Goal: Transaction & Acquisition: Obtain resource

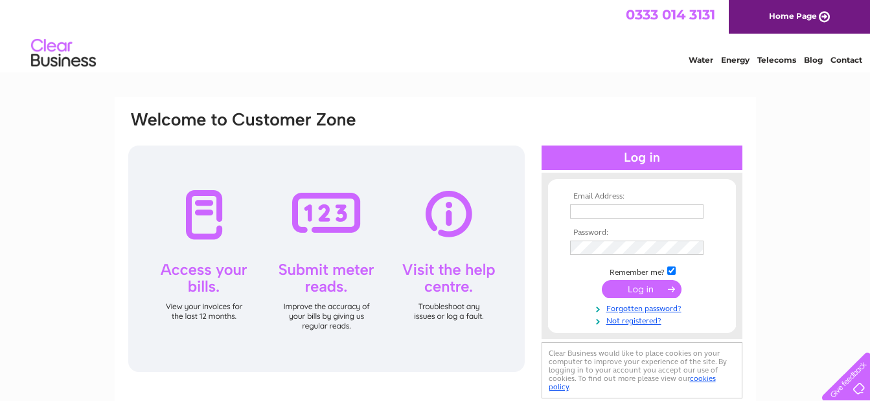
type input "metal.x.limited@gmail.com"
click at [634, 295] on input "submit" at bounding box center [642, 289] width 80 height 18
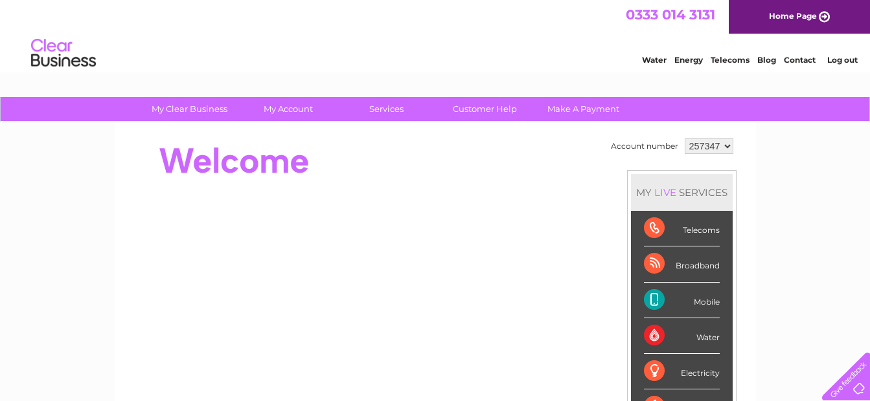
click at [679, 221] on div "Telecoms" at bounding box center [682, 229] width 76 height 36
click at [648, 225] on div "Telecoms" at bounding box center [682, 229] width 76 height 36
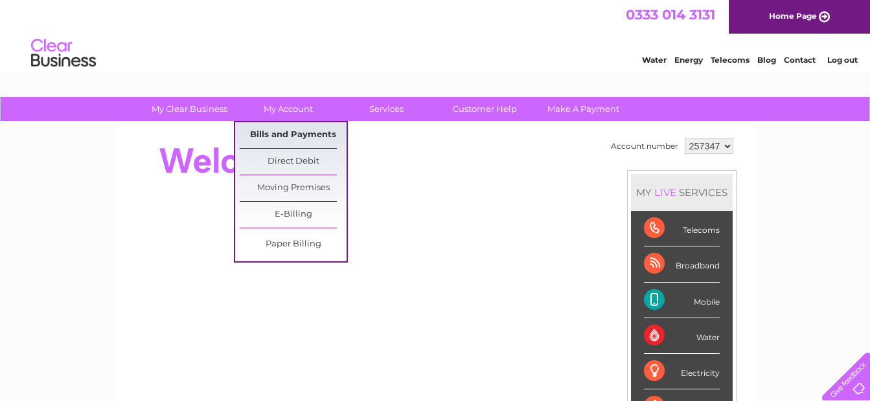
click at [284, 132] on link "Bills and Payments" at bounding box center [293, 135] width 107 height 26
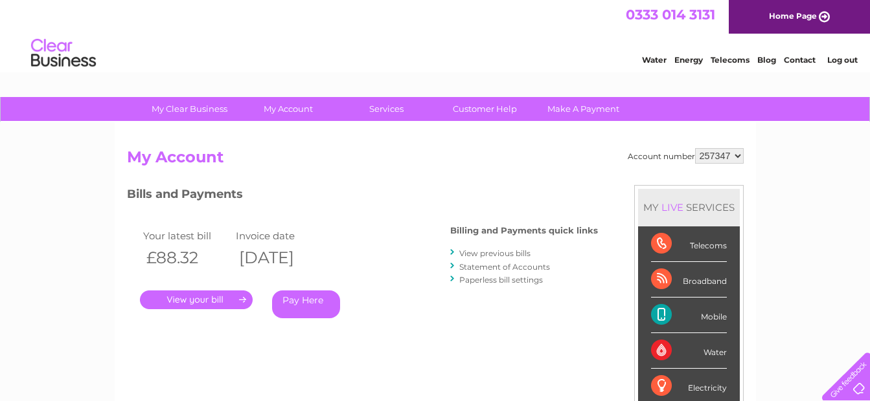
click at [227, 302] on link "." at bounding box center [196, 300] width 113 height 19
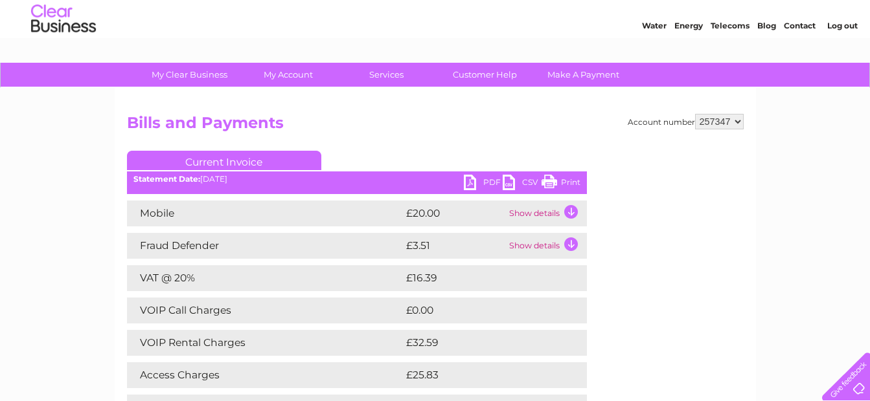
scroll to position [8, 0]
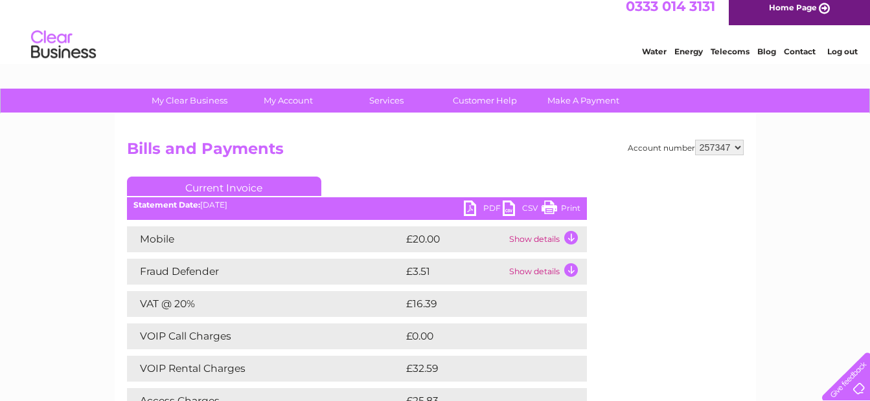
click at [471, 203] on link "PDF" at bounding box center [483, 210] width 39 height 19
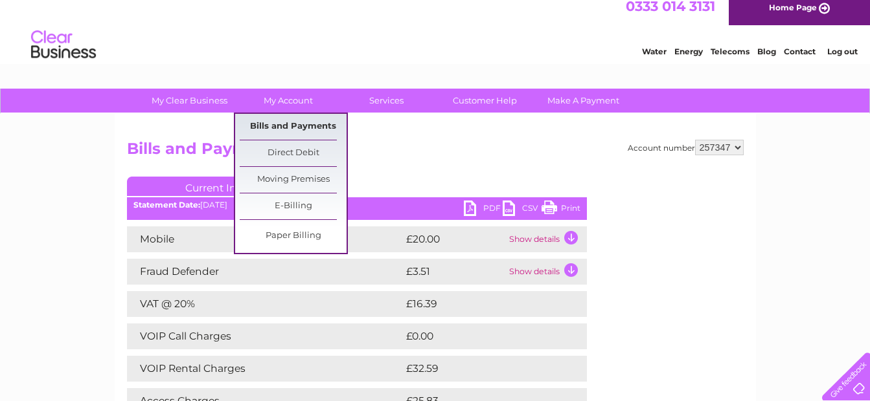
click at [269, 125] on link "Bills and Payments" at bounding box center [293, 127] width 107 height 26
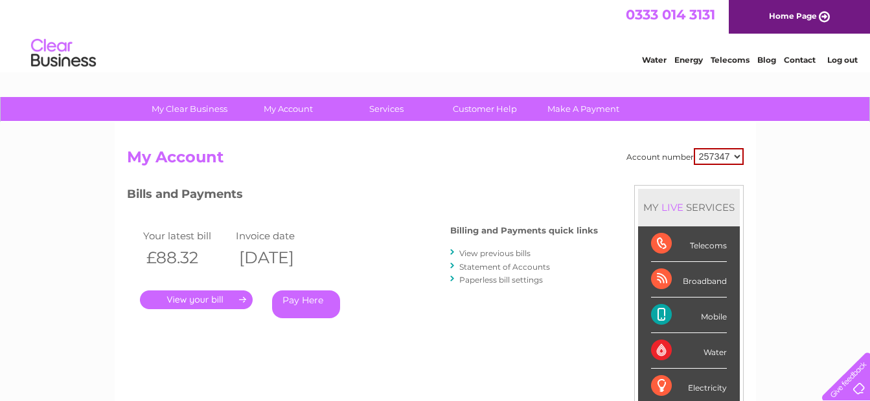
click at [491, 253] on link "View previous bills" at bounding box center [494, 254] width 71 height 10
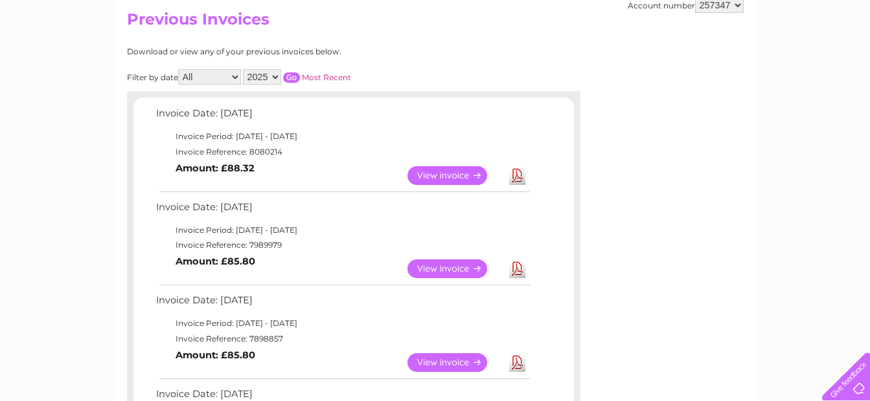
scroll to position [207, 0]
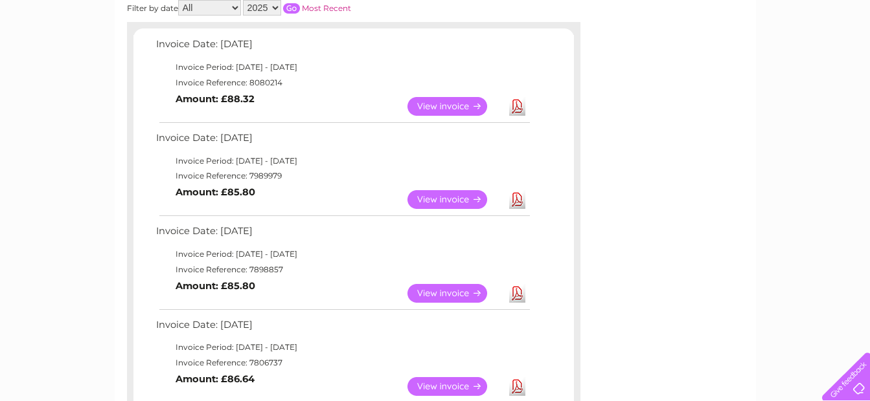
click at [467, 199] on link "View" at bounding box center [454, 199] width 95 height 19
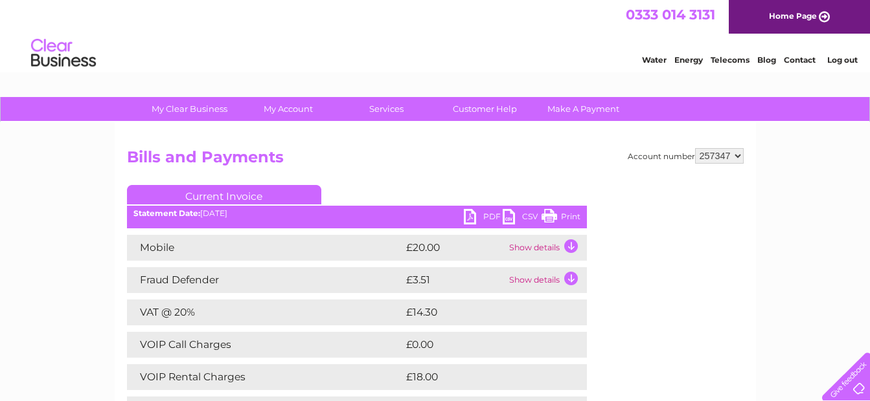
click at [471, 216] on link "PDF" at bounding box center [483, 218] width 39 height 19
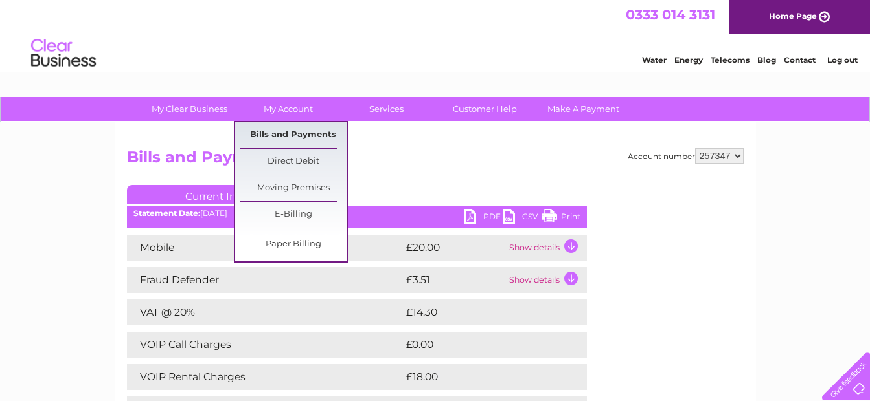
click at [289, 133] on link "Bills and Payments" at bounding box center [293, 135] width 107 height 26
